Goal: Download file/media

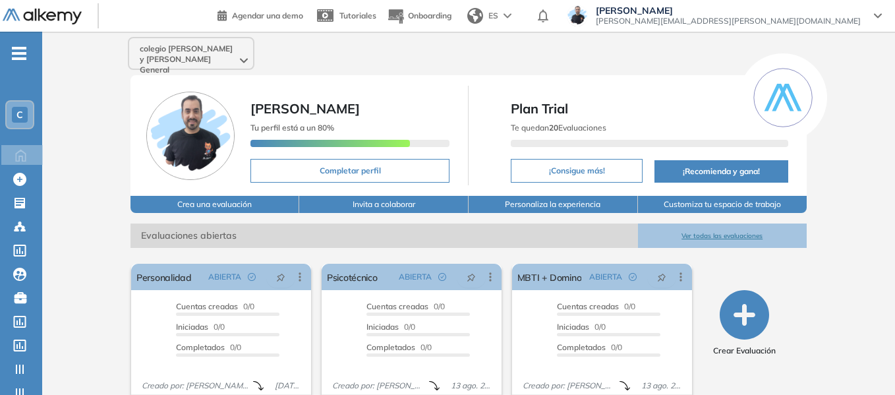
click at [15, 113] on div "C" at bounding box center [20, 115] width 16 height 16
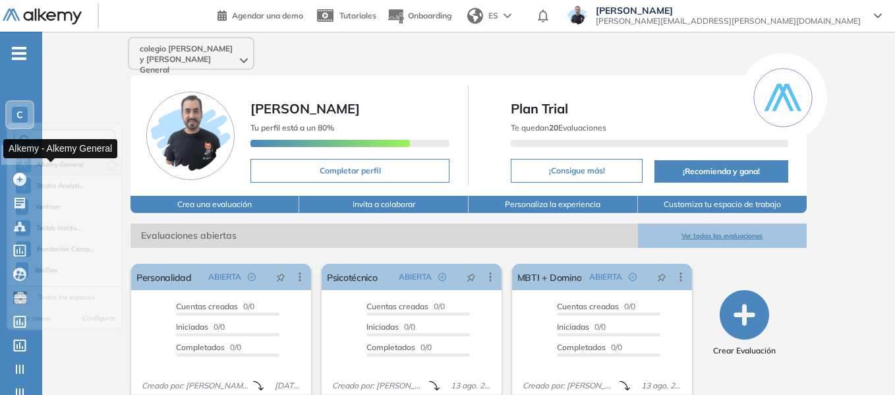
click at [57, 172] on span "Alkemy General" at bounding box center [59, 170] width 47 height 11
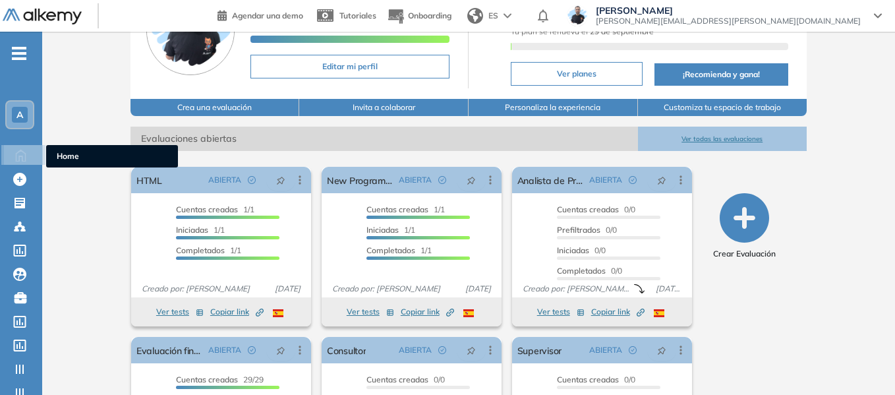
scroll to position [132, 0]
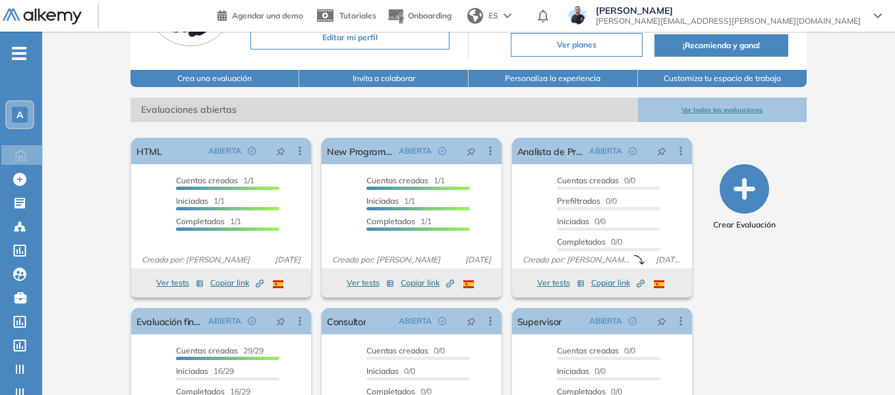
click at [13, 54] on icon "-" at bounding box center [19, 53] width 15 height 3
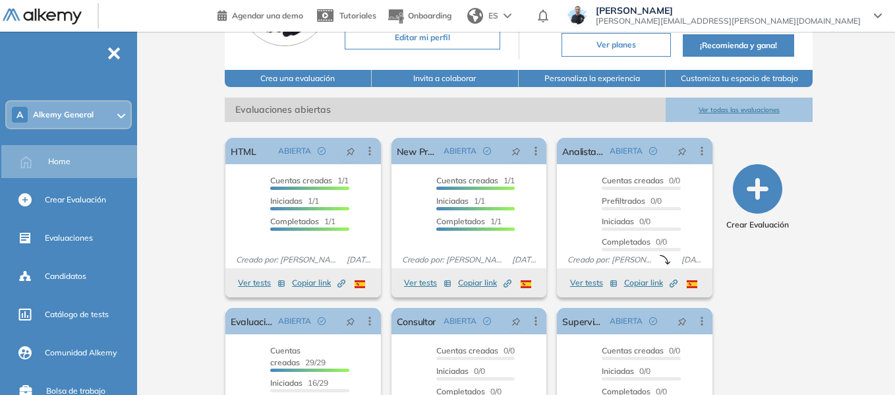
click at [121, 114] on icon at bounding box center [121, 115] width 8 height 5
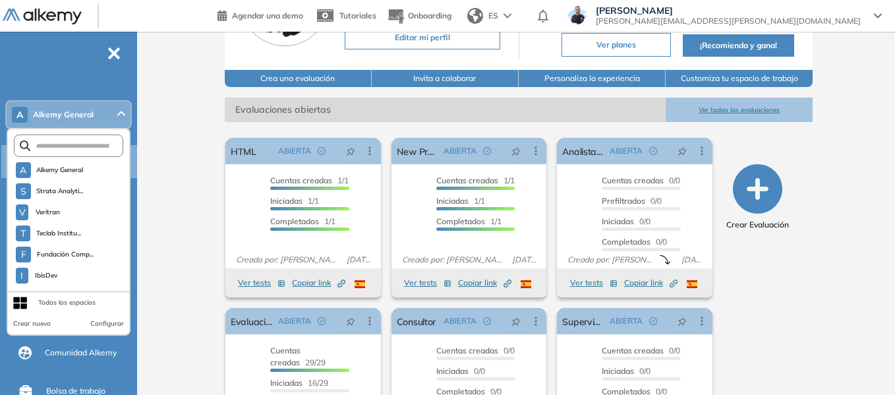
scroll to position [3568, 0]
click at [92, 146] on input "text" at bounding box center [71, 146] width 82 height 10
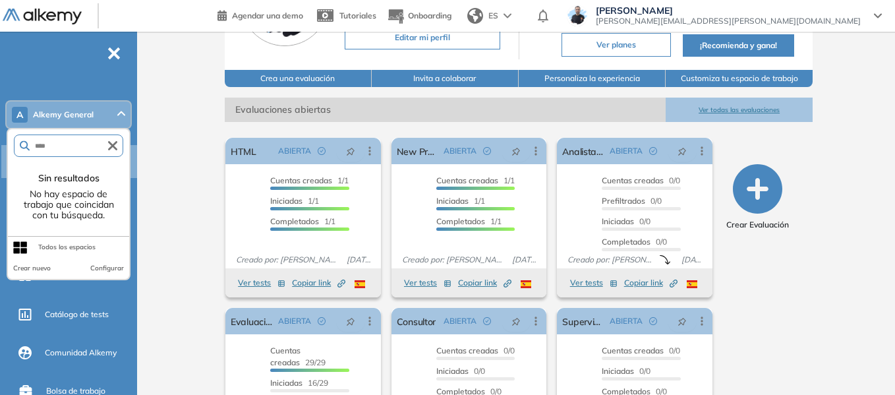
type input "****"
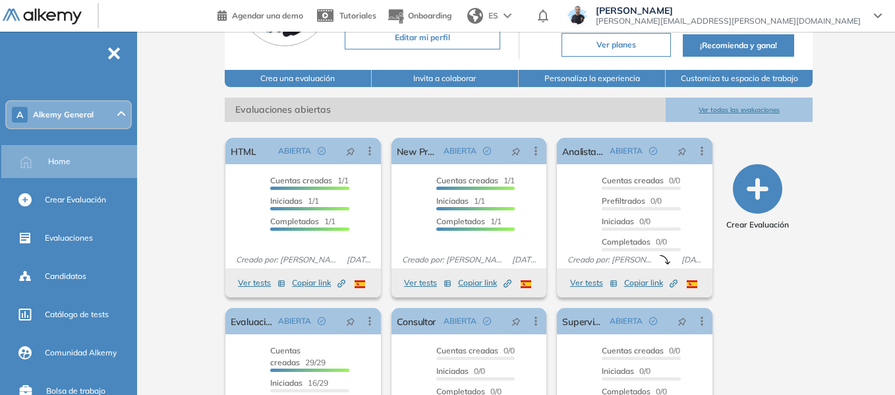
click at [178, 129] on div "Alkemy General Miguel Gomez ¡Tu perfil está completo! Editar mi perfil Plan Spe…" at bounding box center [518, 191] width 753 height 583
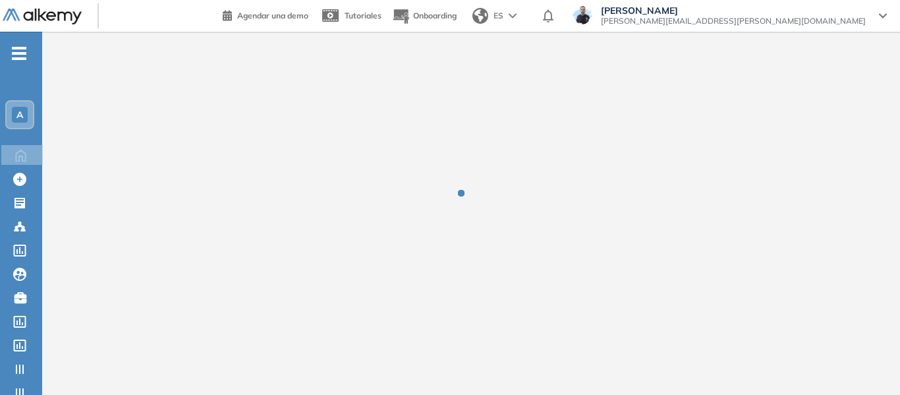
click at [19, 109] on span "A" at bounding box center [19, 114] width 7 height 11
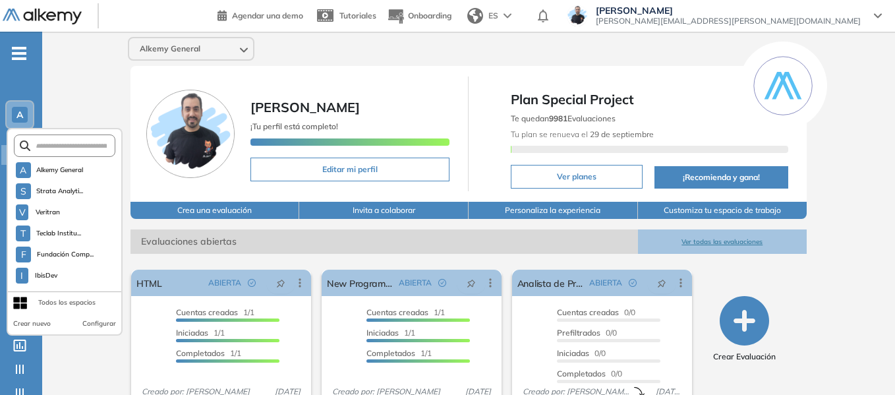
scroll to position [3589, 0]
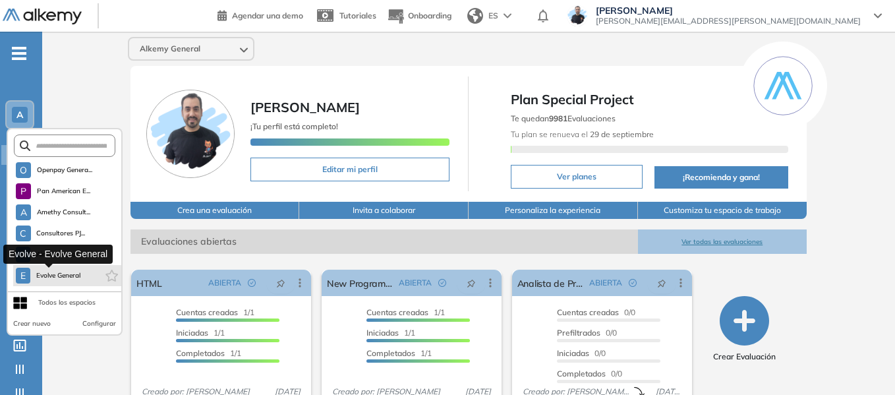
click at [55, 269] on button "E Evolve General" at bounding box center [48, 276] width 65 height 16
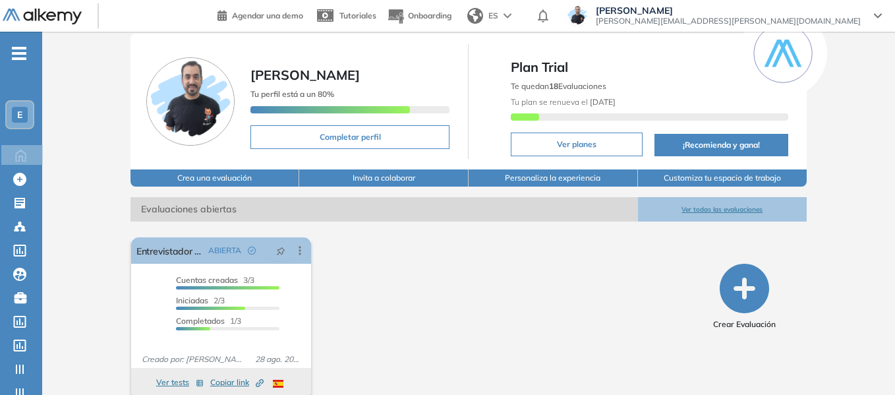
scroll to position [50, 0]
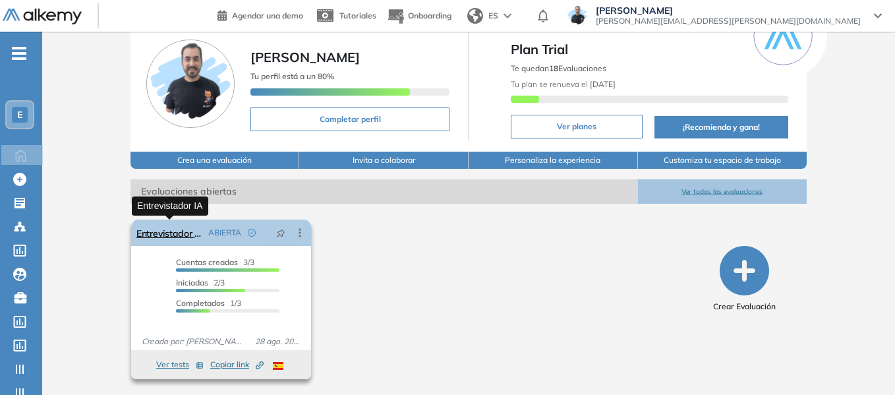
click at [174, 229] on link "Entrevistador IA" at bounding box center [169, 232] width 67 height 26
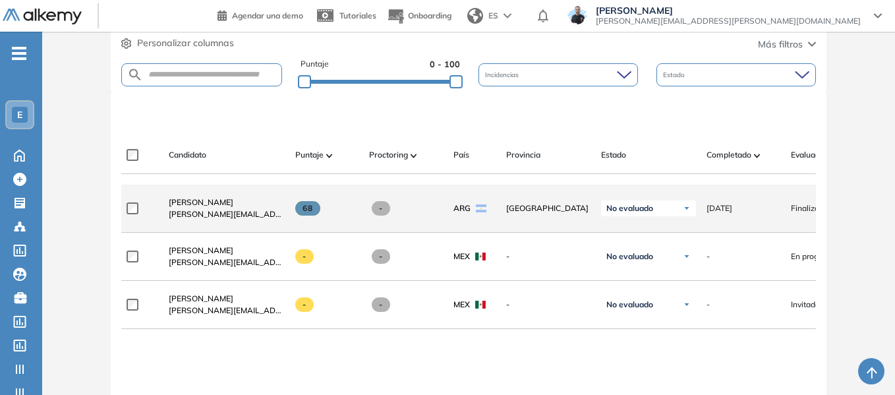
scroll to position [330, 0]
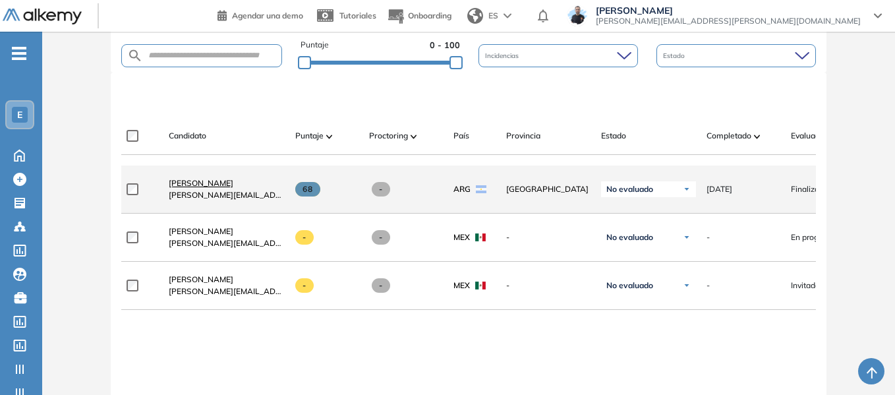
click at [200, 184] on span "[PERSON_NAME]" at bounding box center [201, 183] width 65 height 10
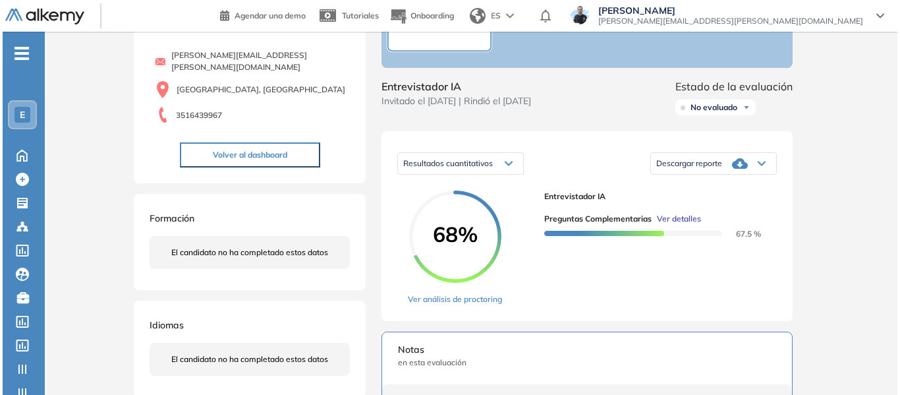
scroll to position [198, 0]
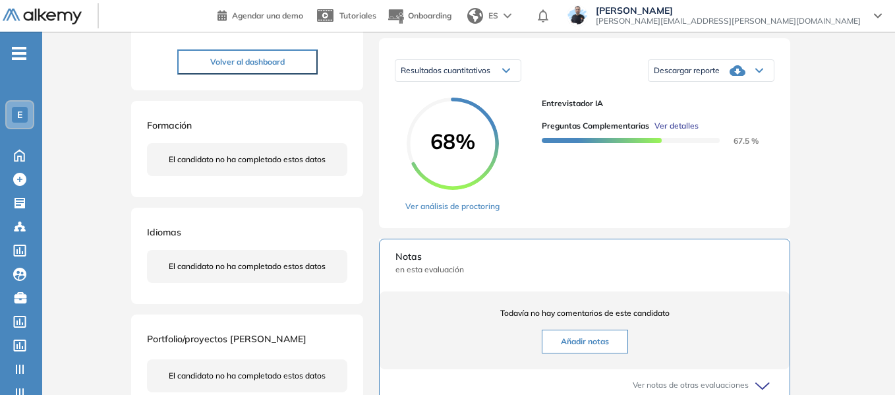
click at [685, 132] on span "Ver detalles" at bounding box center [676, 126] width 44 height 12
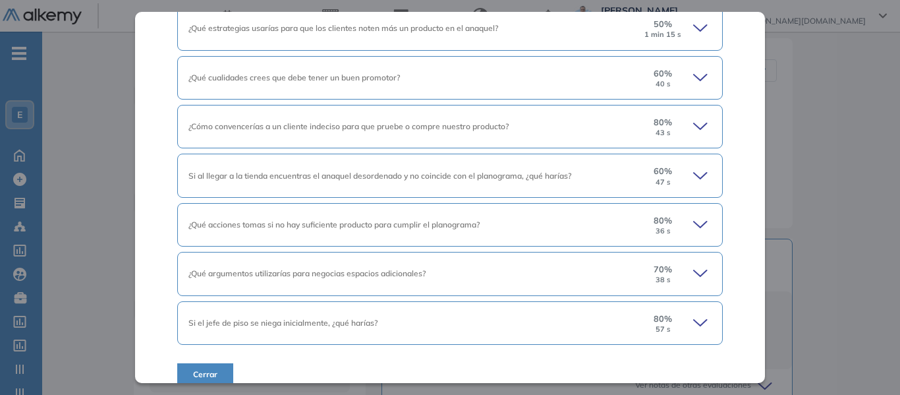
click at [694, 127] on icon at bounding box center [700, 126] width 13 height 6
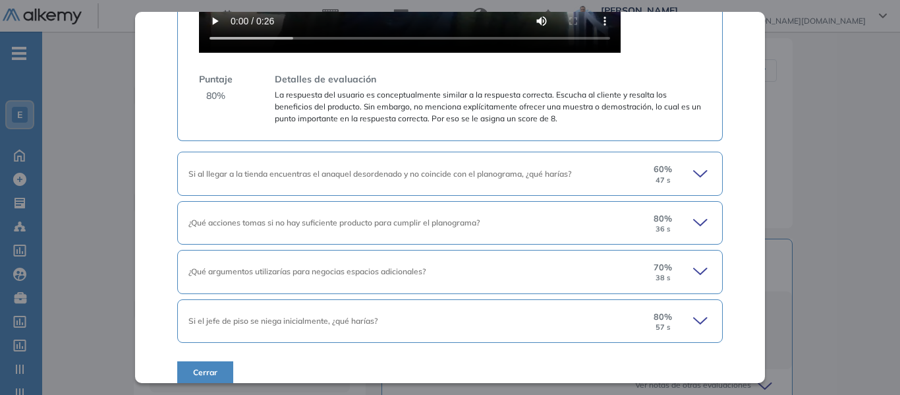
scroll to position [814, 0]
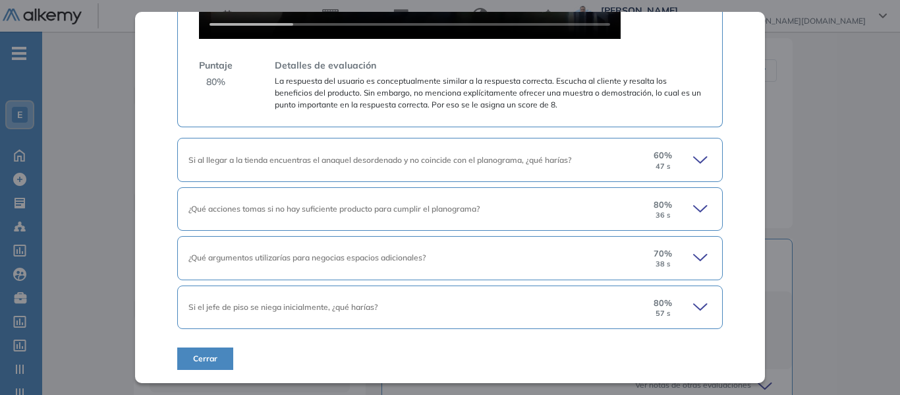
click at [694, 208] on icon at bounding box center [702, 209] width 18 height 18
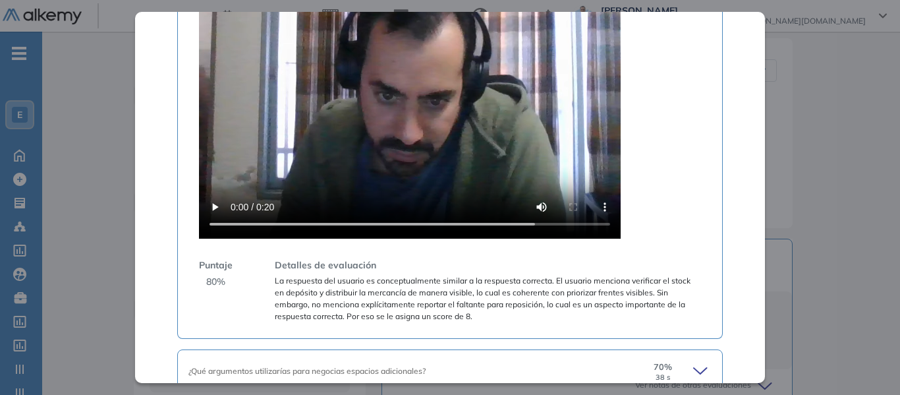
scroll to position [1389, 0]
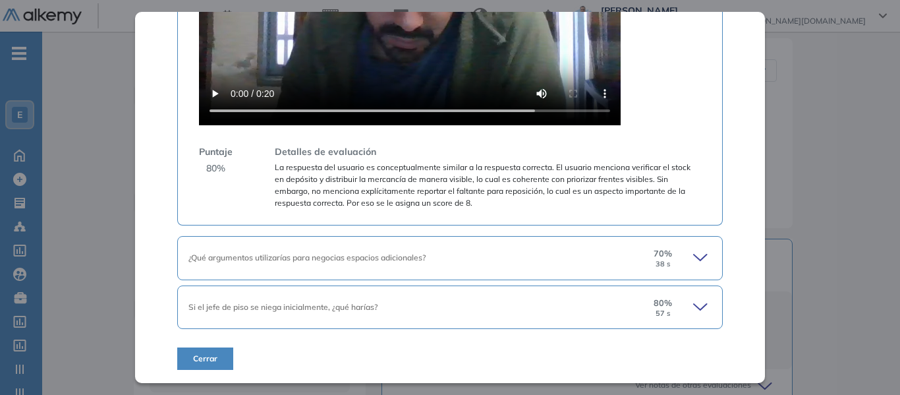
click at [697, 305] on icon at bounding box center [702, 307] width 18 height 18
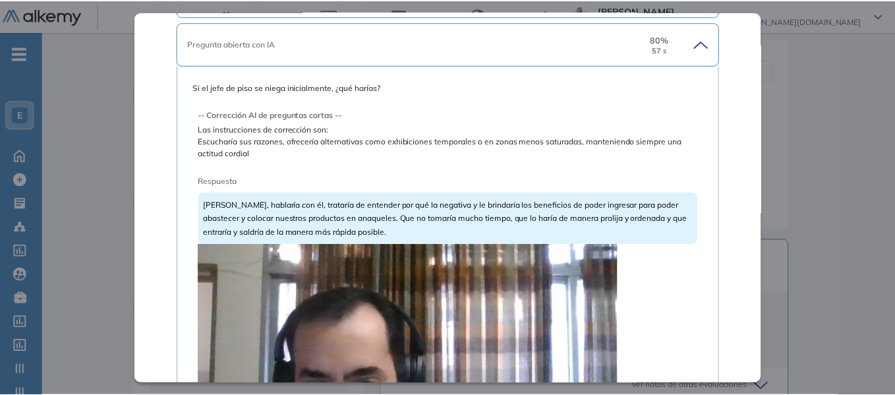
scroll to position [1586, 0]
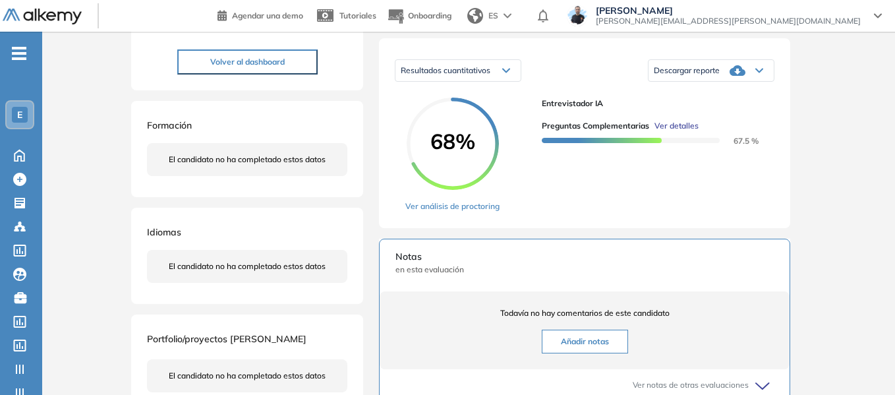
click at [851, 88] on div "Inicio Alkymetrics Evaluaciones Dashboard Candidato Preguntas complementarias P…" at bounding box center [468, 237] width 853 height 807
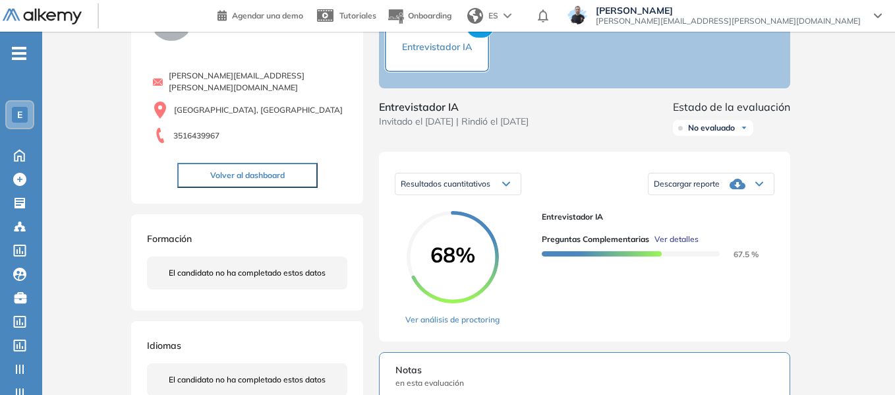
scroll to position [66, 0]
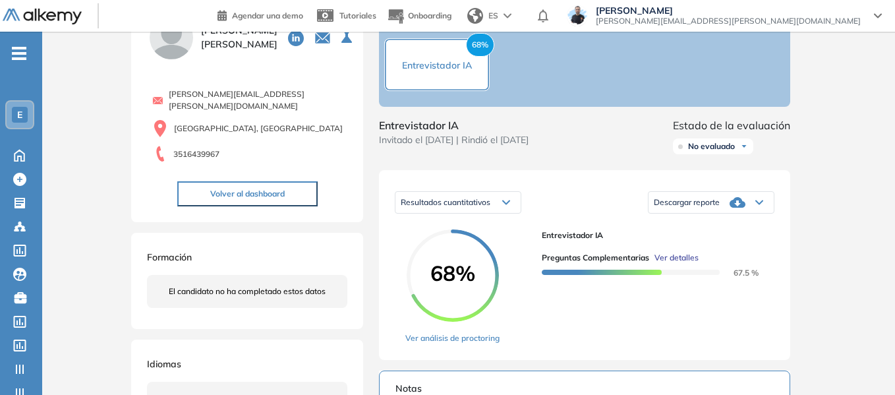
click at [762, 216] on div "Descargar reporte" at bounding box center [711, 202] width 125 height 26
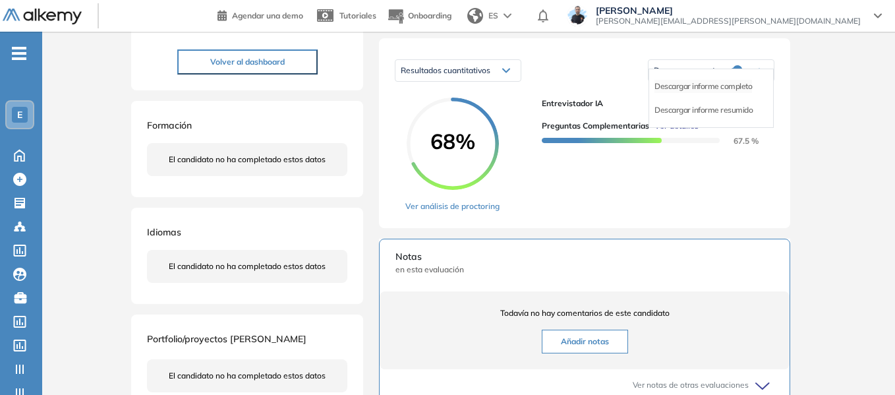
click at [735, 93] on li "Descargar informe completo" at bounding box center [703, 86] width 98 height 13
